Goal: Communication & Community: Answer question/provide support

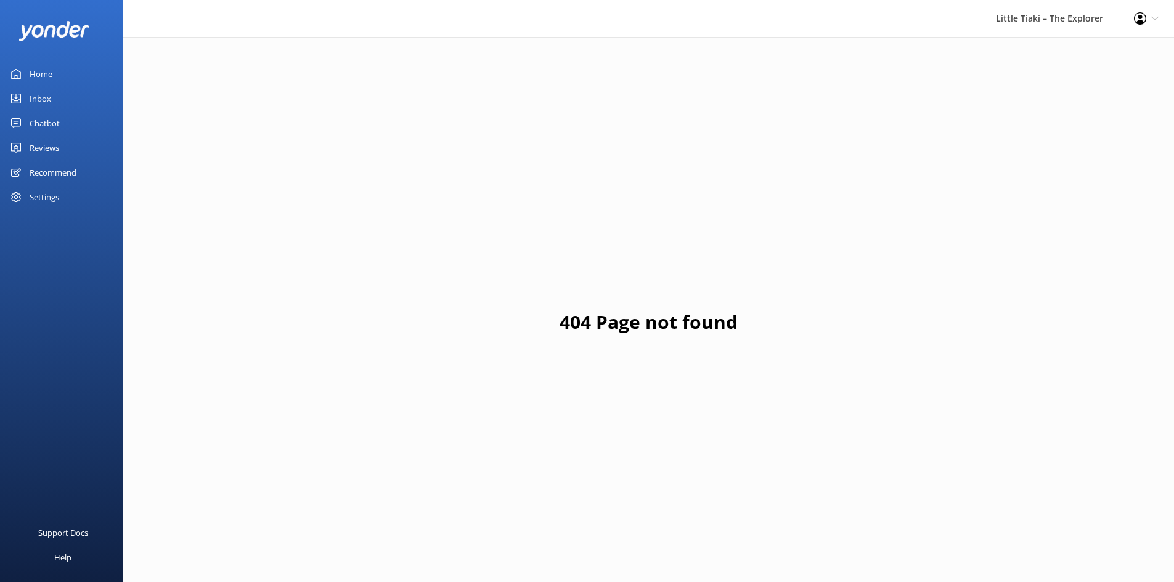
click at [73, 96] on link "Inbox" at bounding box center [61, 98] width 123 height 25
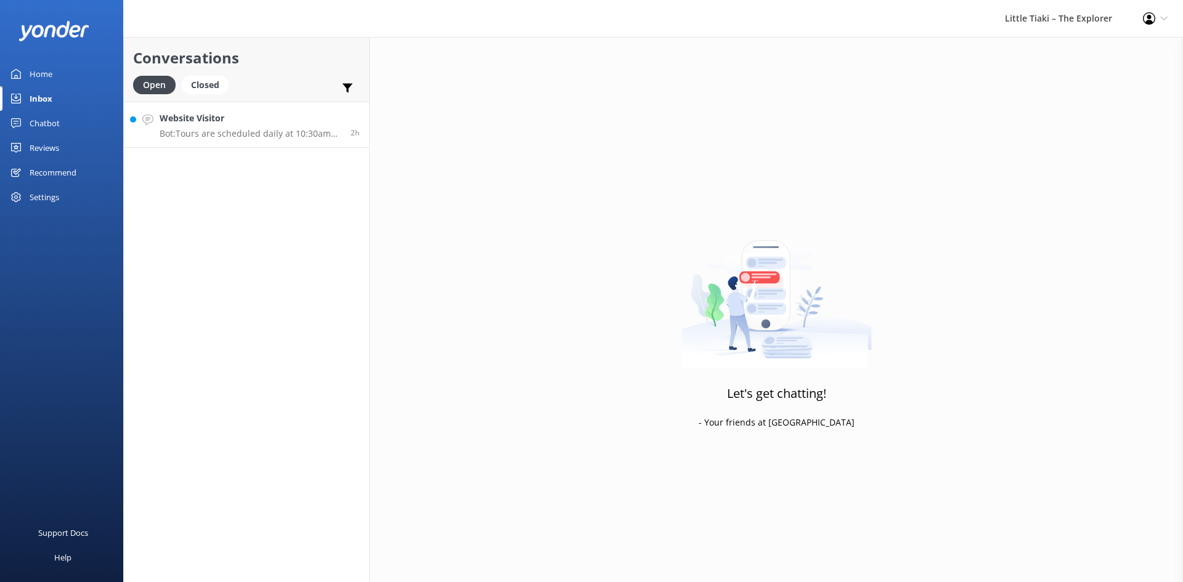
click at [227, 130] on p "Bot: Tours are scheduled daily at 10:30am year-round. Extra tours may be added …" at bounding box center [251, 133] width 182 height 11
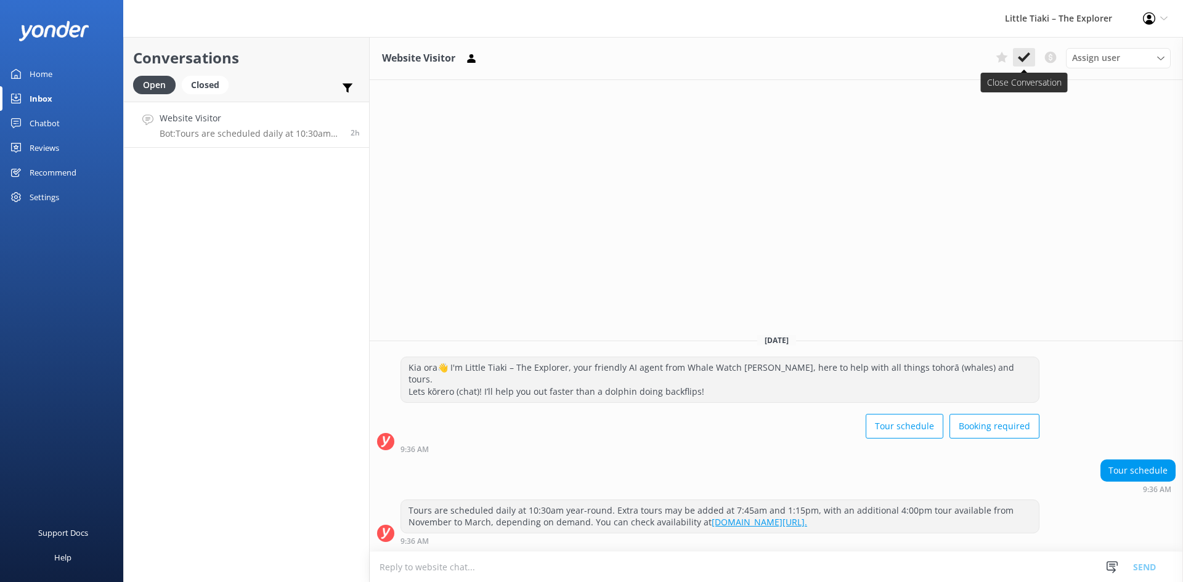
click at [1033, 59] on button at bounding box center [1024, 57] width 22 height 18
